Goal: Task Accomplishment & Management: Complete application form

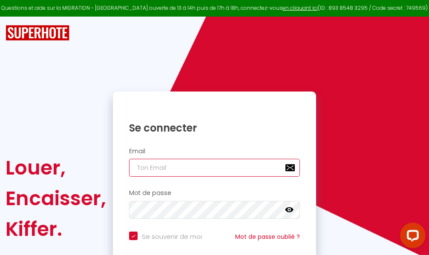
click at [231, 167] on input "email" at bounding box center [214, 168] width 171 height 18
type input "m"
checkbox input "true"
type input "ma"
checkbox input "true"
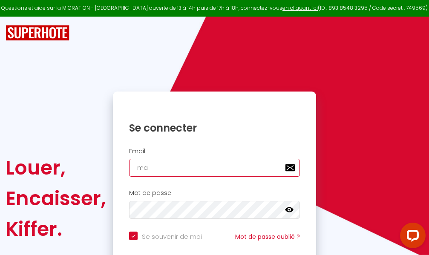
type input "mar"
checkbox input "true"
type input "marc"
checkbox input "true"
type input "marcd"
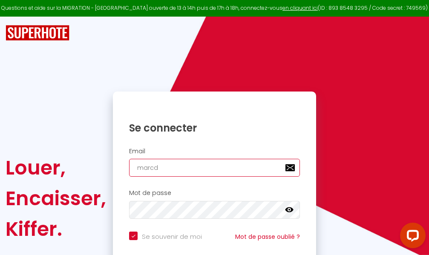
checkbox input "true"
type input "marcdp"
checkbox input "true"
type input "marcdpo"
checkbox input "true"
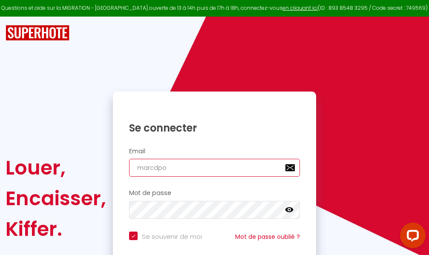
type input "marcdpoz"
checkbox input "true"
type input "marcdpoz."
checkbox input "true"
type input "marcdpoz.l"
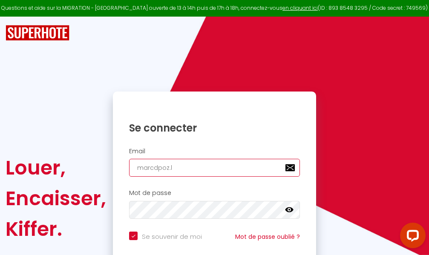
checkbox input "true"
type input "marcdpoz.lo"
checkbox input "true"
type input "marcdpoz.loc"
checkbox input "true"
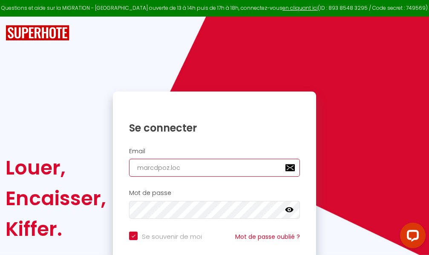
type input "marcdpoz.loca"
checkbox input "true"
type input "marcdpoz.locat"
checkbox input "true"
type input "marcdpoz.locati"
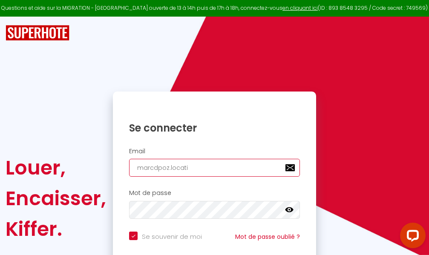
checkbox input "true"
type input "marcdpoz.locatio"
checkbox input "true"
type input "marcdpoz.location"
checkbox input "true"
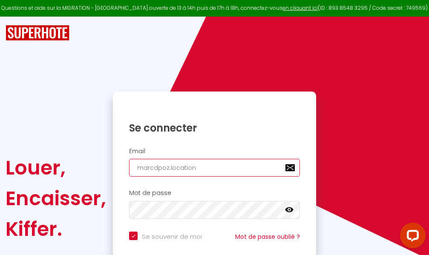
type input "marcdpoz.location@"
checkbox input "true"
type input "marcdpoz.location@g"
checkbox input "true"
type input "marcdpoz.location@gm"
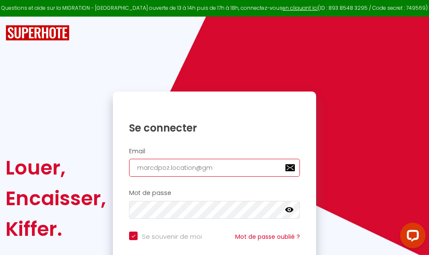
checkbox input "true"
type input "marcdpoz.location@gma"
checkbox input "true"
type input "marcdpoz.location@gmai"
checkbox input "true"
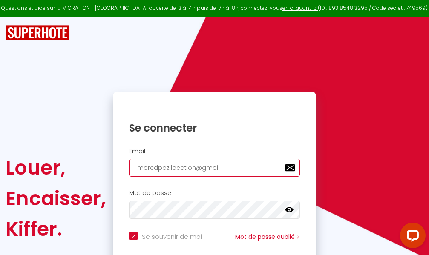
type input "[EMAIL_ADDRESS]"
checkbox input "true"
type input "[EMAIL_ADDRESS]."
checkbox input "true"
type input "marcdpoz.location@gmail.c"
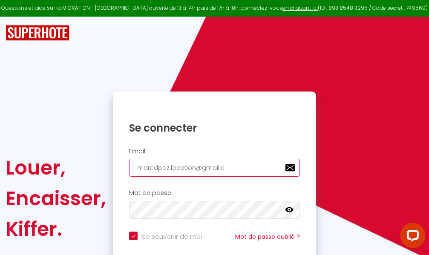
checkbox input "true"
type input "[EMAIL_ADDRESS][DOMAIN_NAME]"
checkbox input "true"
type input "[EMAIL_ADDRESS][DOMAIN_NAME]"
checkbox input "true"
